Goal: Information Seeking & Learning: Learn about a topic

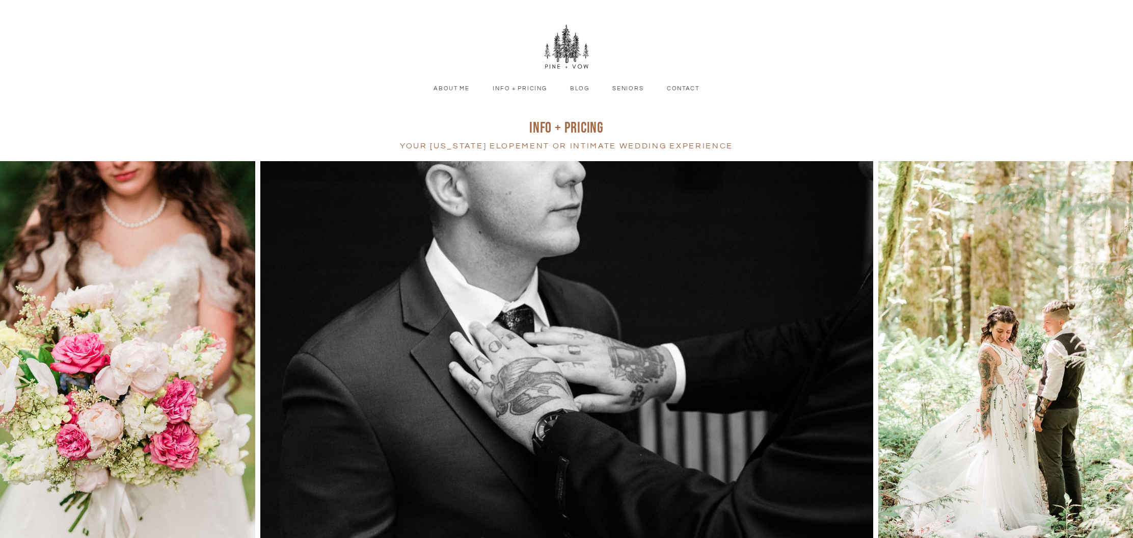
scroll to position [22, 0]
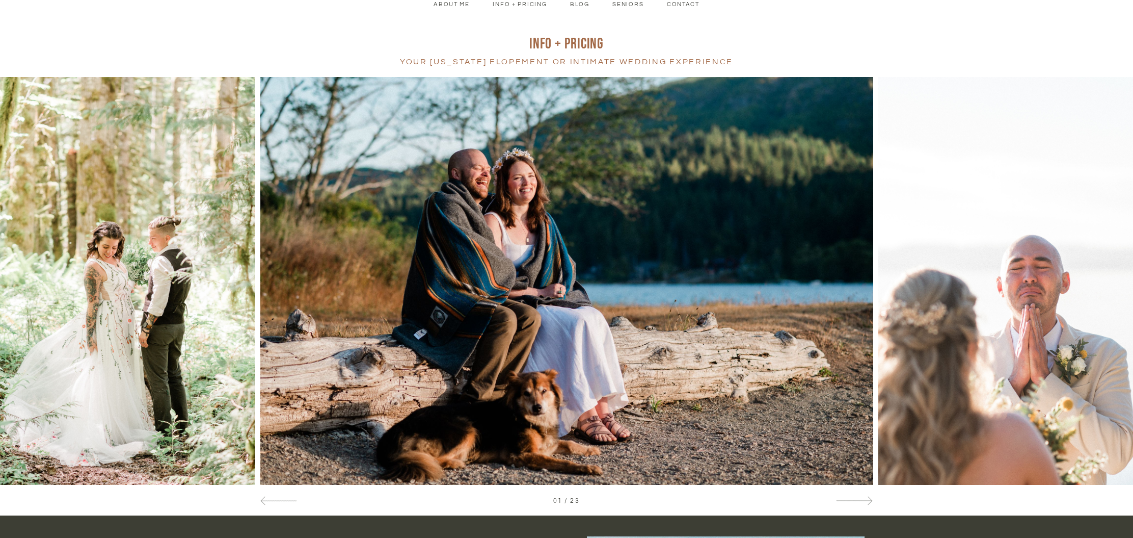
scroll to position [86, 0]
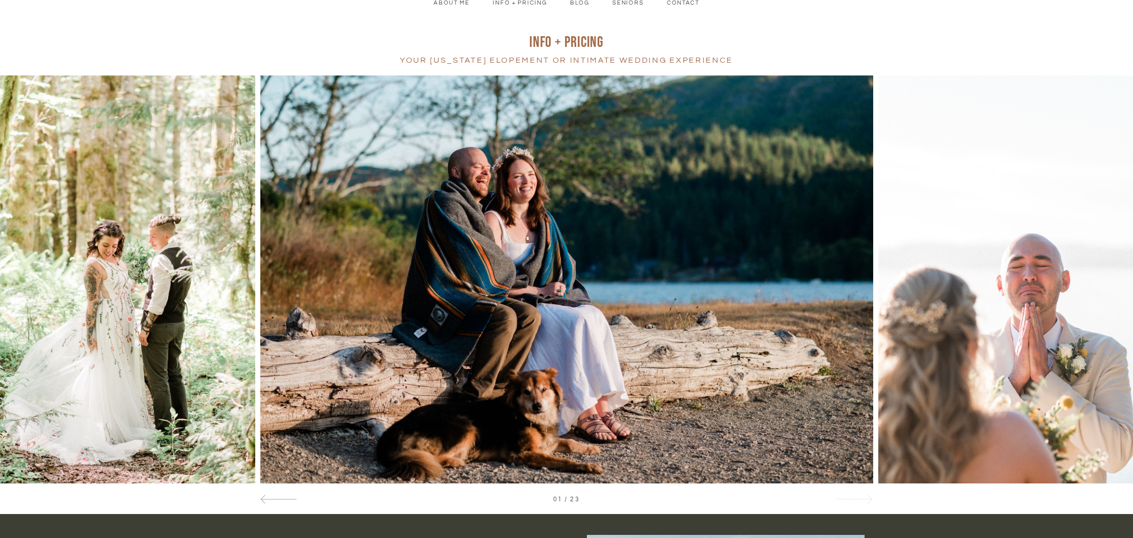
click at [864, 499] on span at bounding box center [868, 499] width 9 height 9
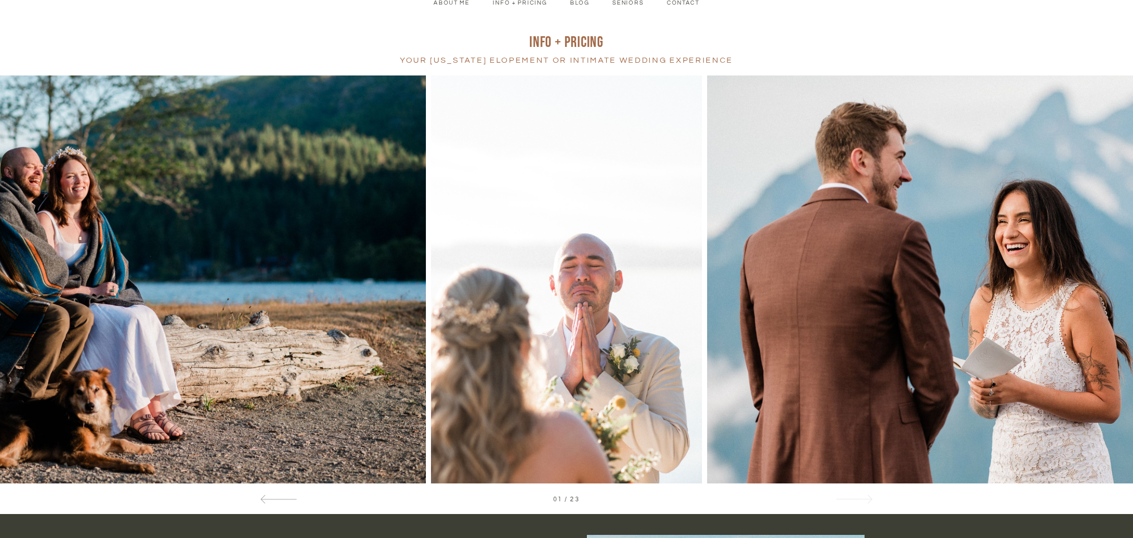
click at [864, 499] on span at bounding box center [868, 499] width 9 height 9
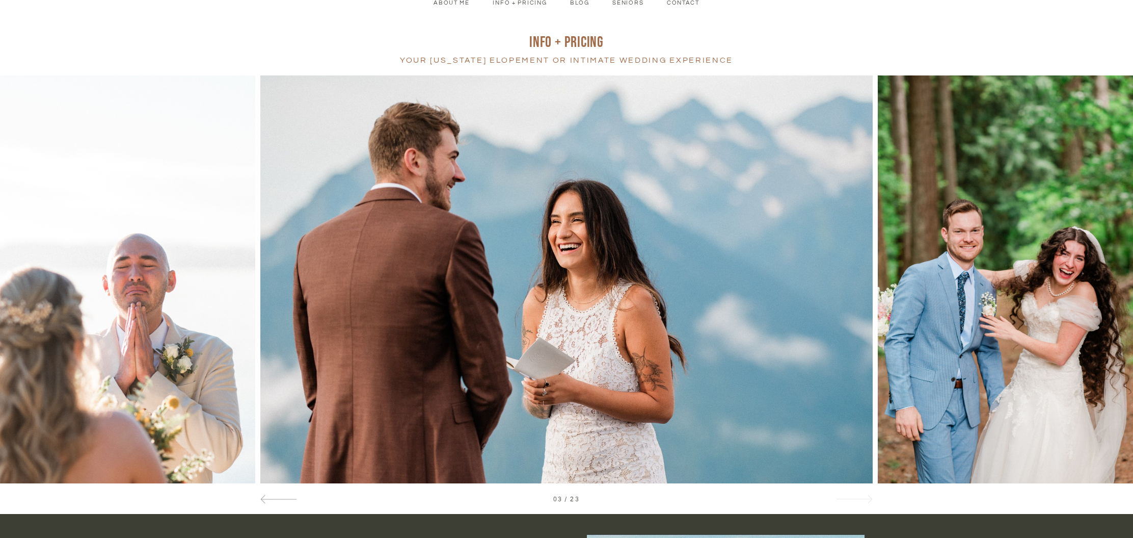
click at [864, 499] on span at bounding box center [868, 499] width 9 height 9
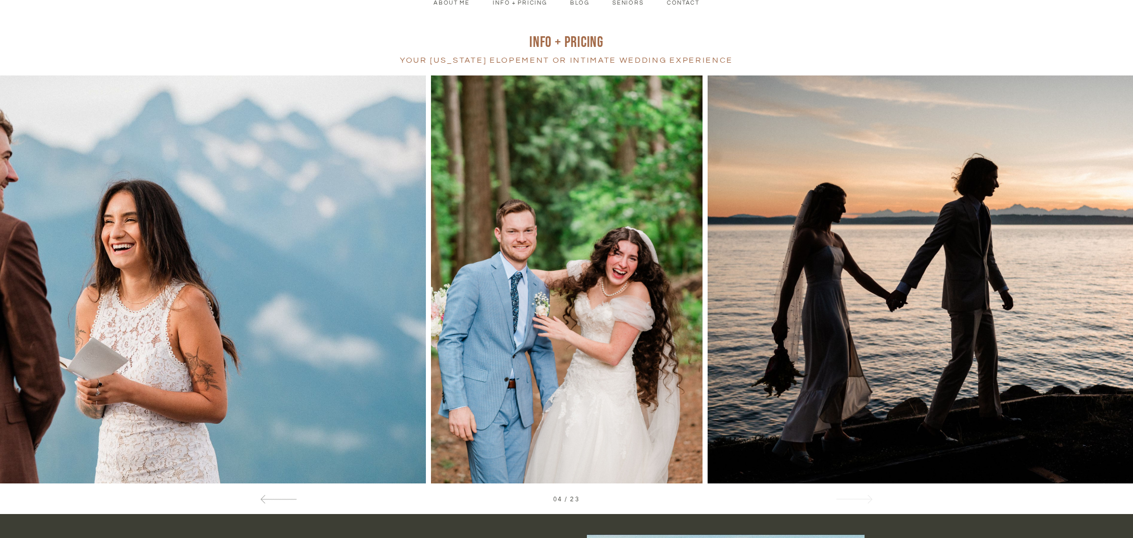
click at [864, 499] on span at bounding box center [868, 499] width 9 height 9
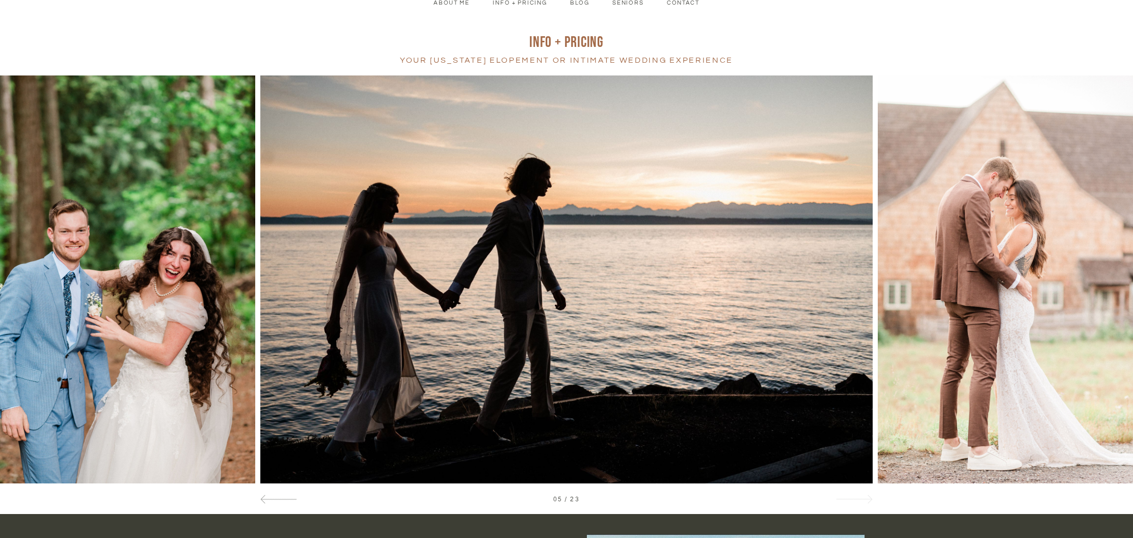
click at [864, 499] on span at bounding box center [868, 499] width 9 height 9
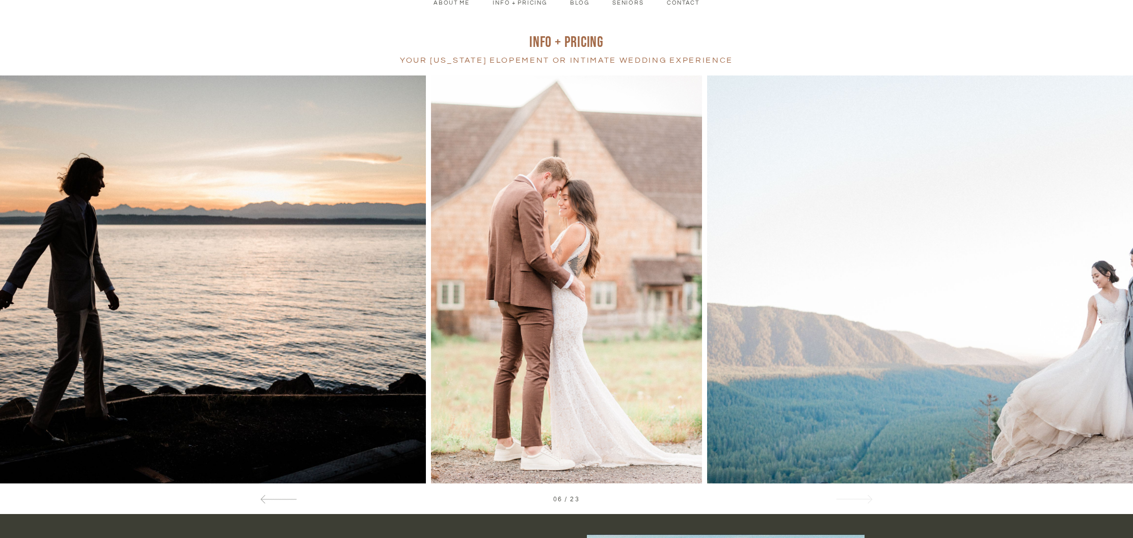
click at [864, 499] on span at bounding box center [868, 499] width 9 height 9
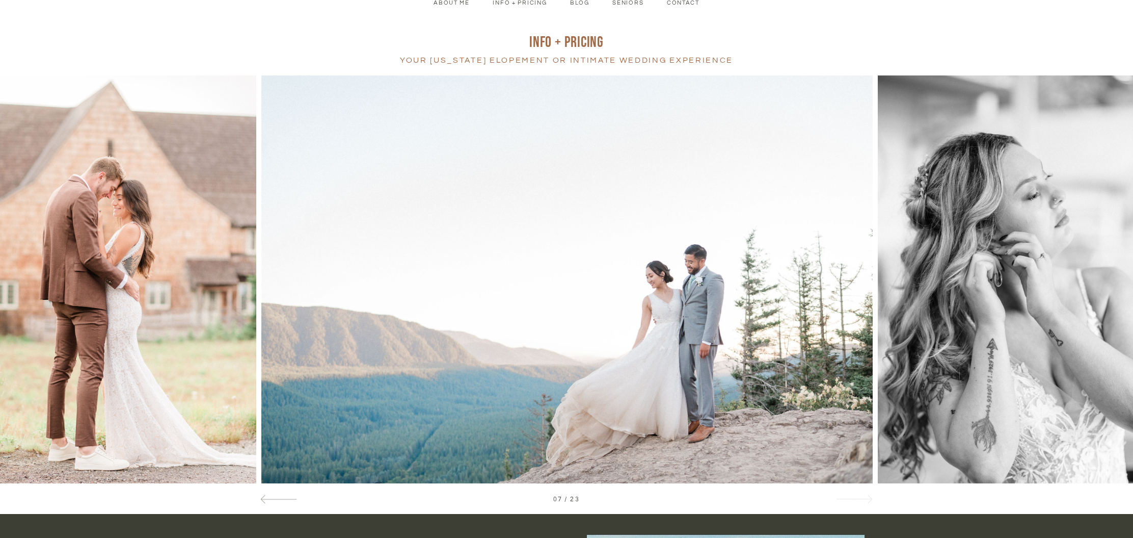
click at [864, 499] on span at bounding box center [868, 499] width 9 height 9
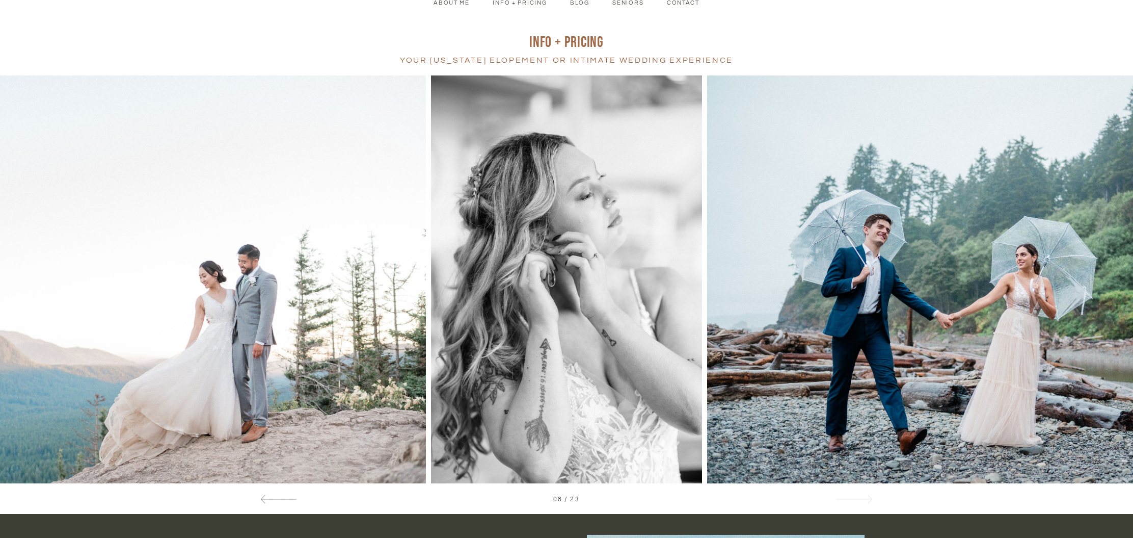
click at [864, 499] on span at bounding box center [868, 499] width 9 height 9
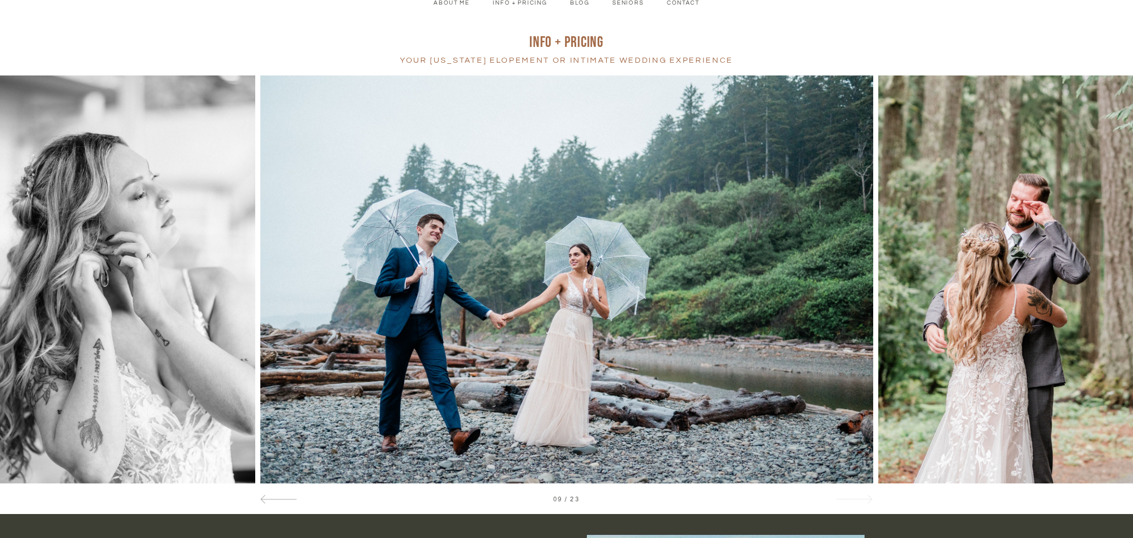
click at [864, 499] on span at bounding box center [868, 499] width 9 height 9
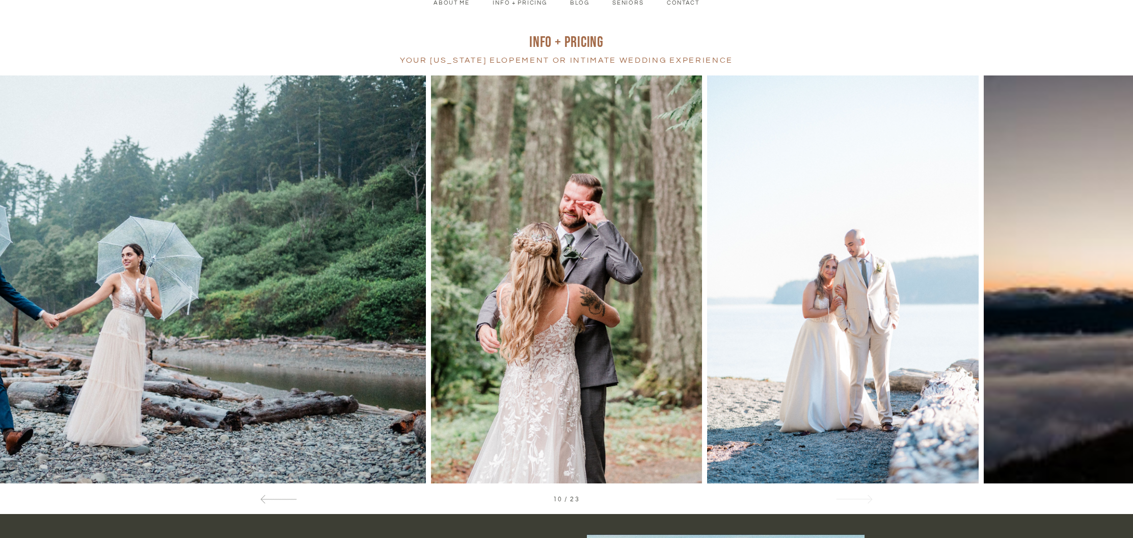
click at [864, 499] on span at bounding box center [868, 499] width 9 height 9
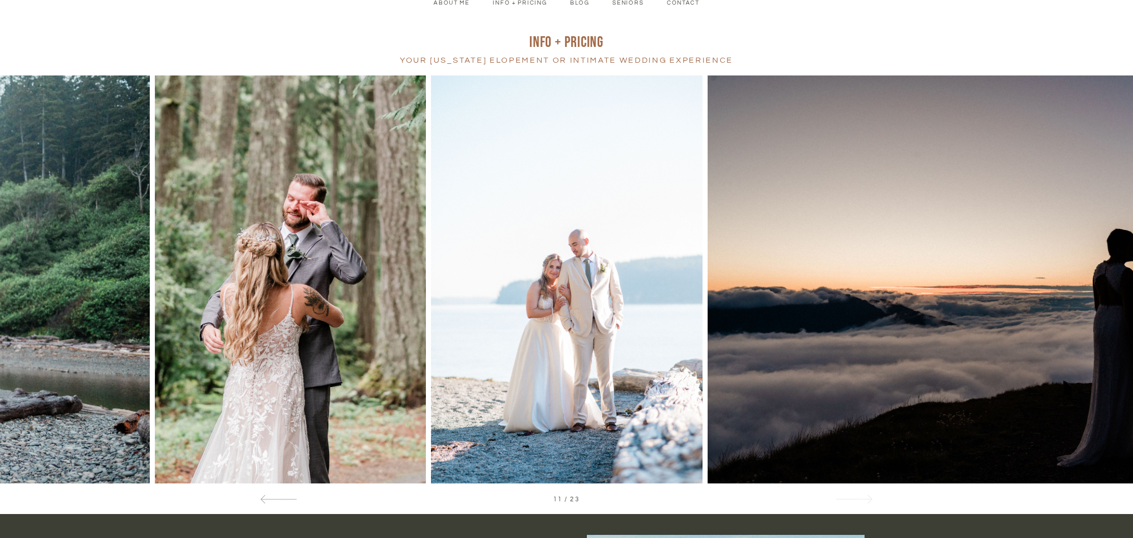
click at [864, 499] on span at bounding box center [868, 499] width 9 height 9
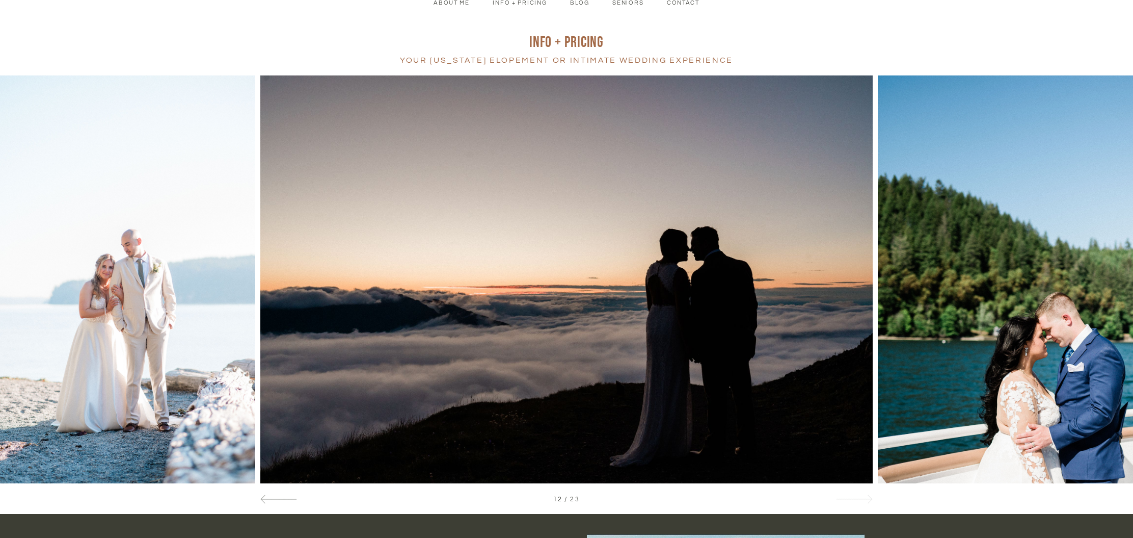
click at [864, 499] on span at bounding box center [868, 499] width 9 height 9
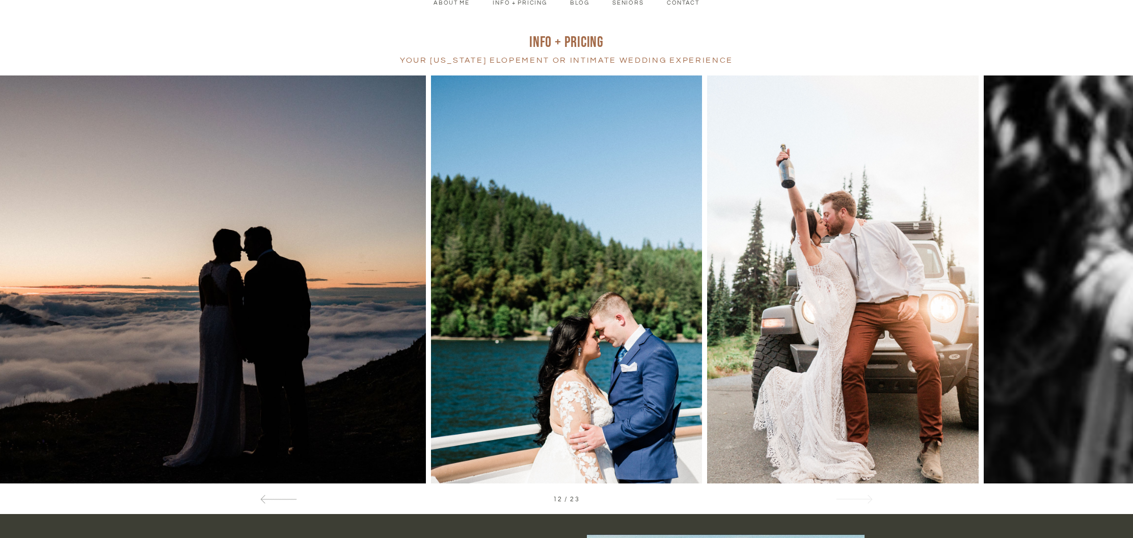
click at [864, 499] on span at bounding box center [868, 499] width 9 height 9
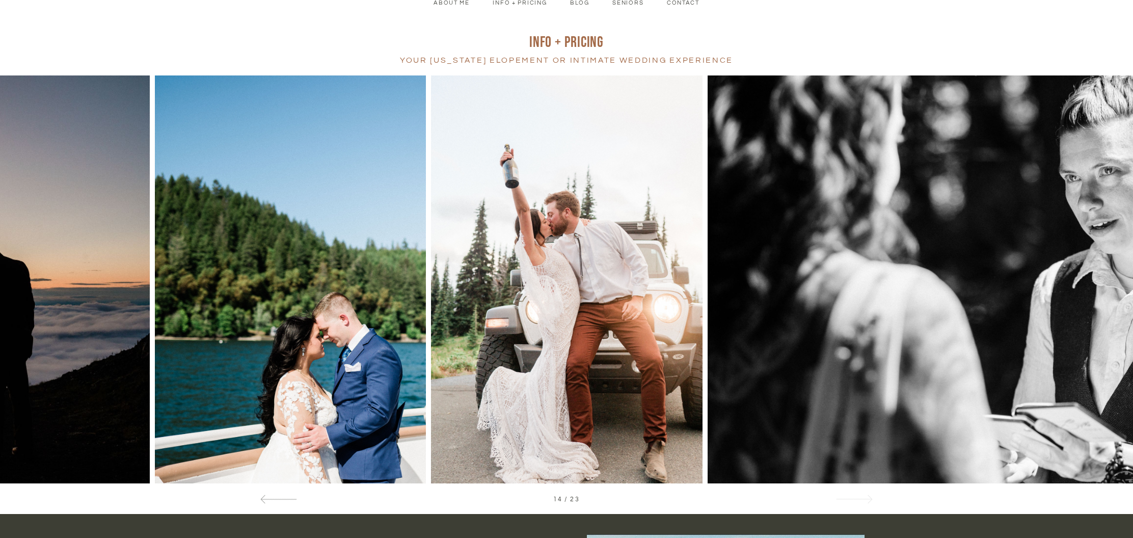
click at [864, 499] on span at bounding box center [868, 499] width 9 height 9
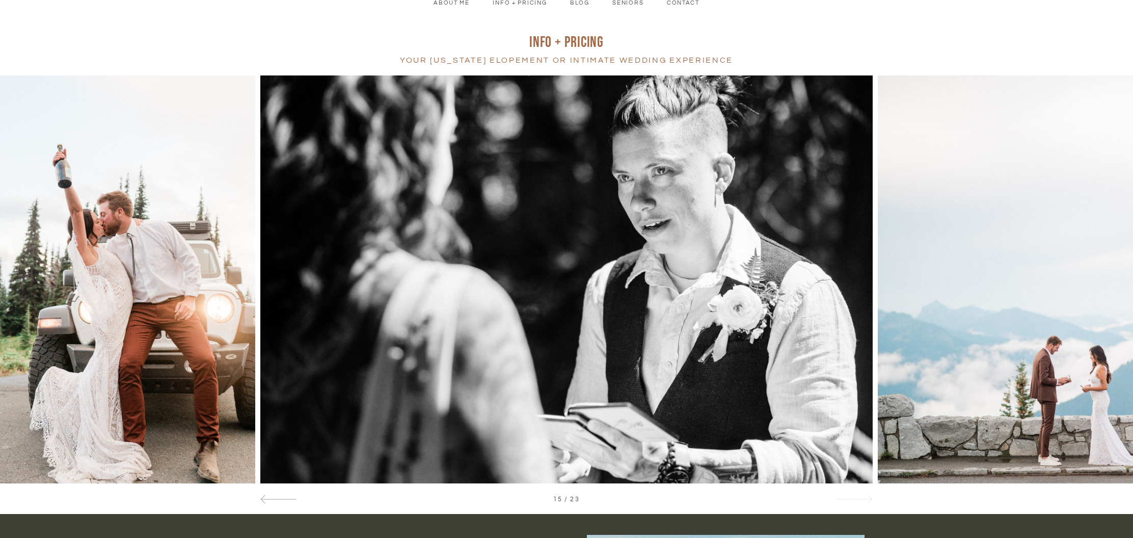
click at [864, 499] on span at bounding box center [868, 499] width 9 height 9
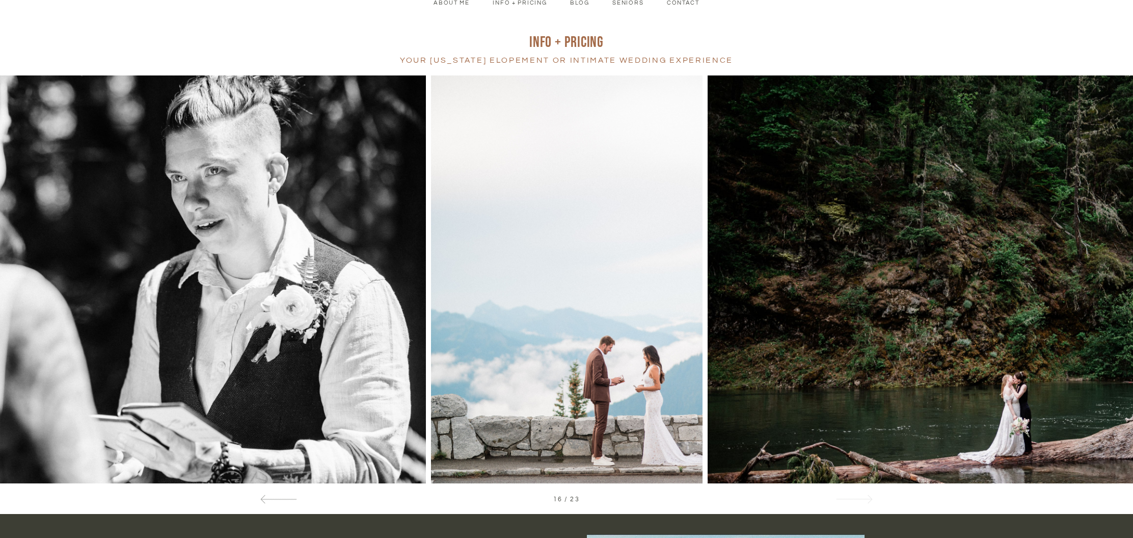
click at [864, 499] on span at bounding box center [868, 499] width 9 height 9
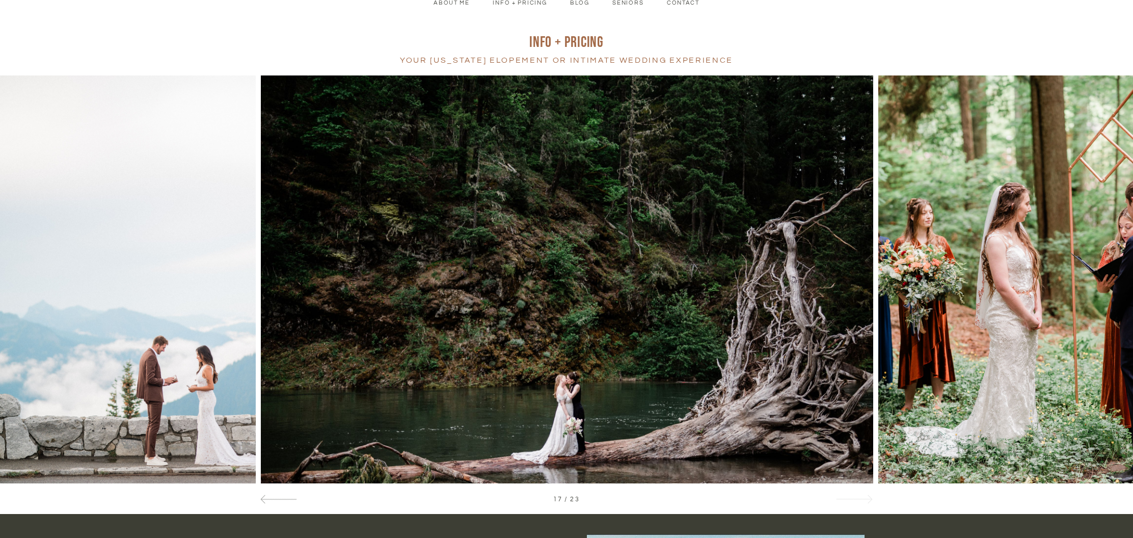
click at [864, 499] on span at bounding box center [868, 499] width 9 height 9
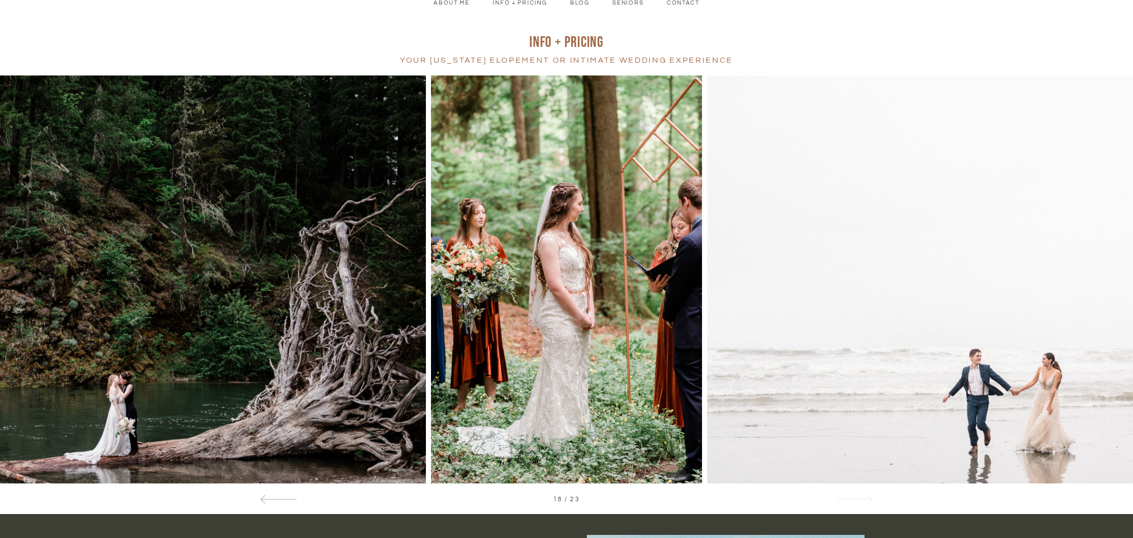
click at [864, 499] on span at bounding box center [868, 499] width 9 height 9
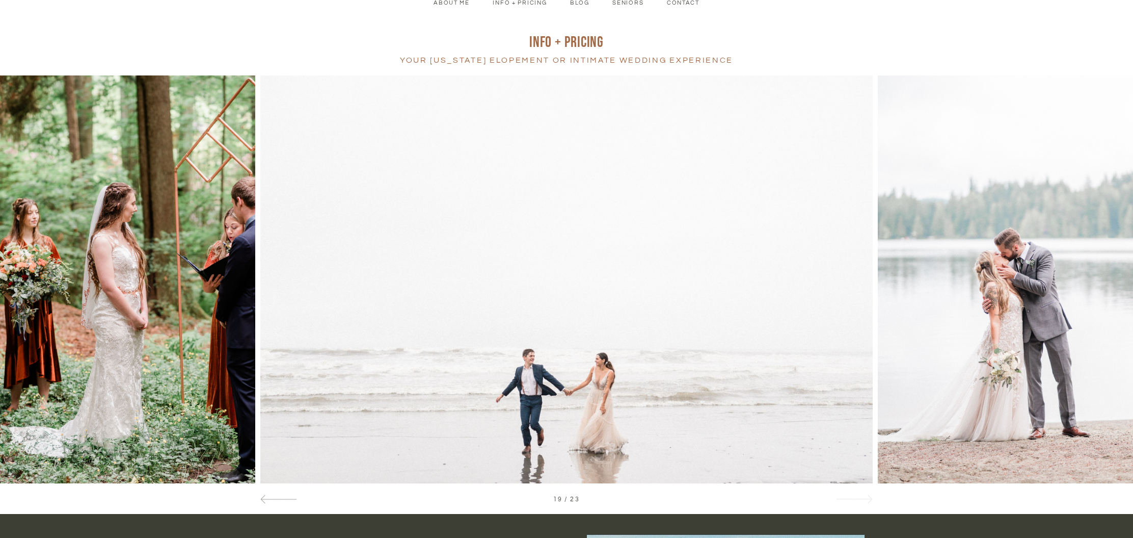
click at [864, 499] on span at bounding box center [868, 499] width 9 height 9
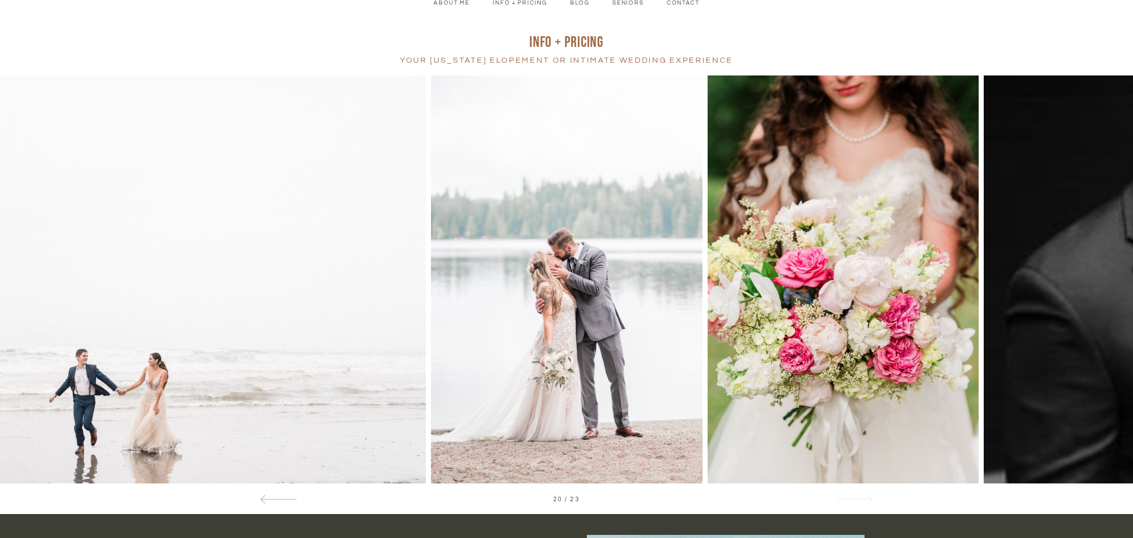
click at [864, 499] on span at bounding box center [868, 499] width 9 height 9
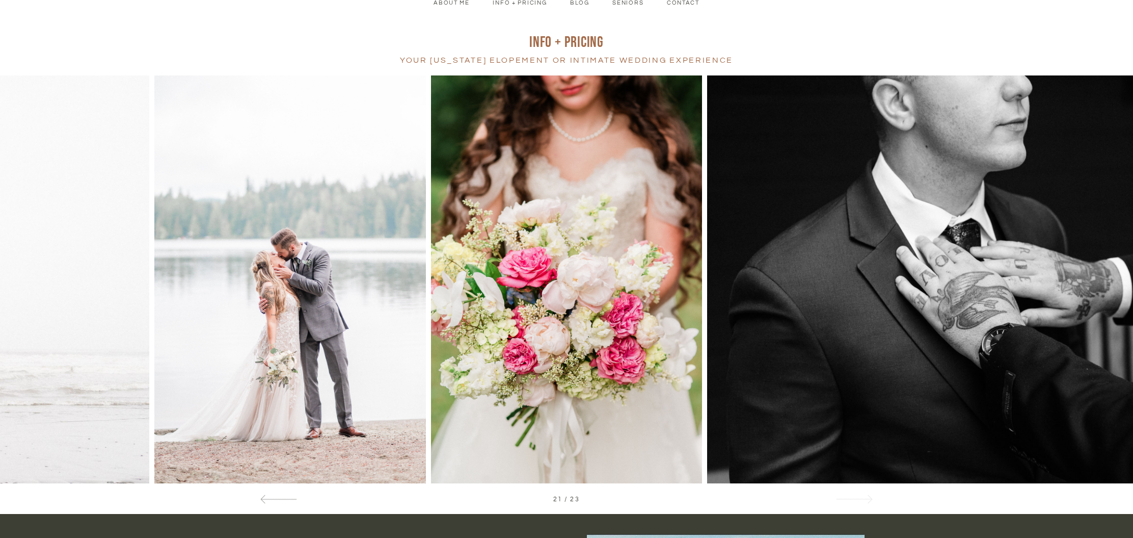
click at [864, 499] on span at bounding box center [868, 499] width 9 height 9
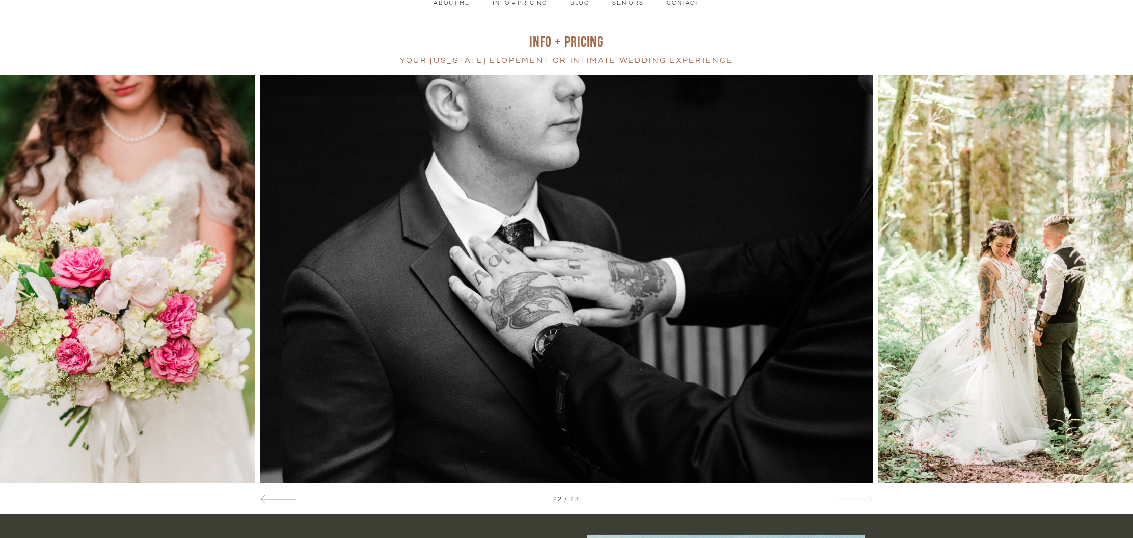
click at [864, 499] on span at bounding box center [868, 499] width 9 height 9
